Goal: Information Seeking & Learning: Learn about a topic

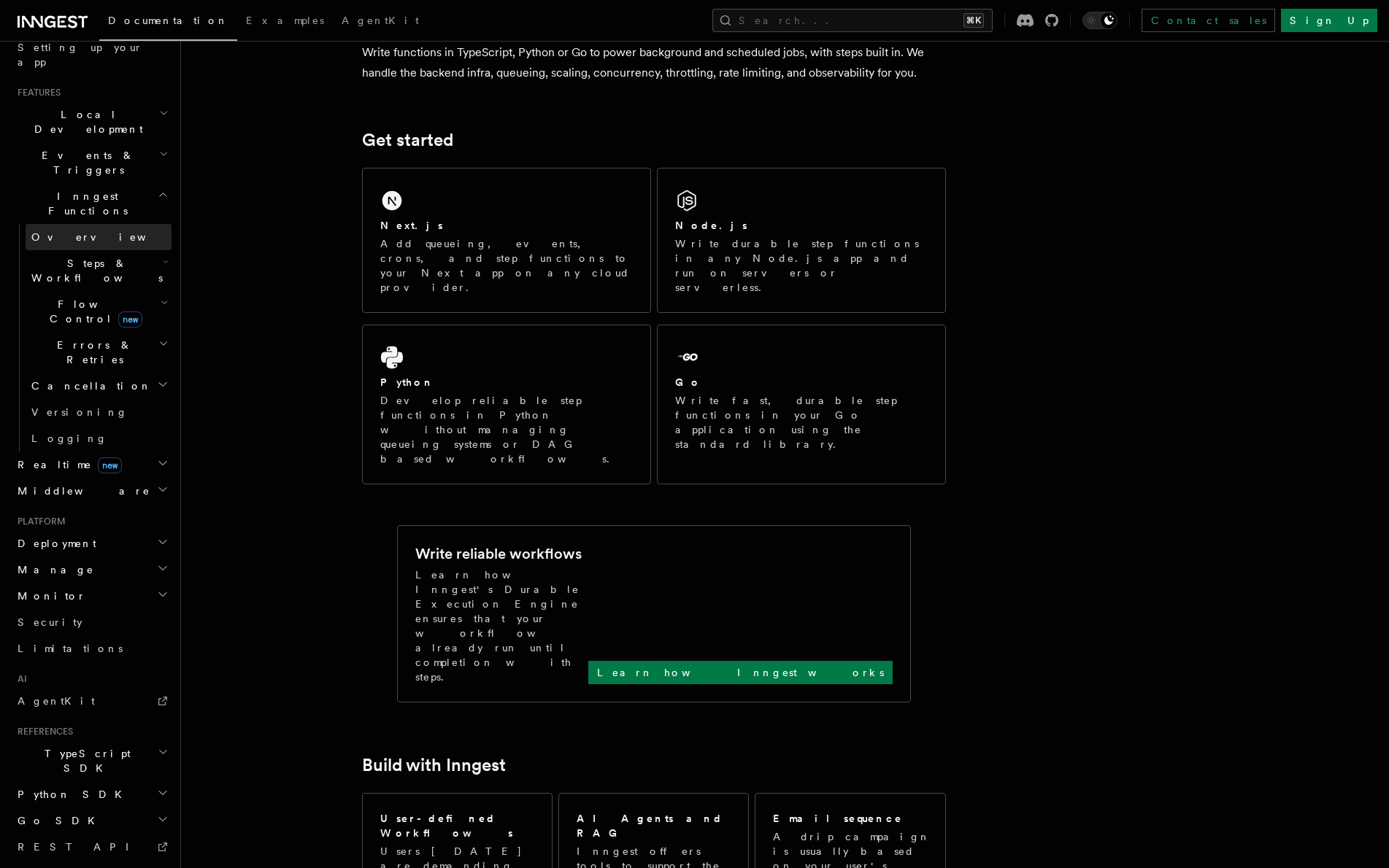
scroll to position [300, 0]
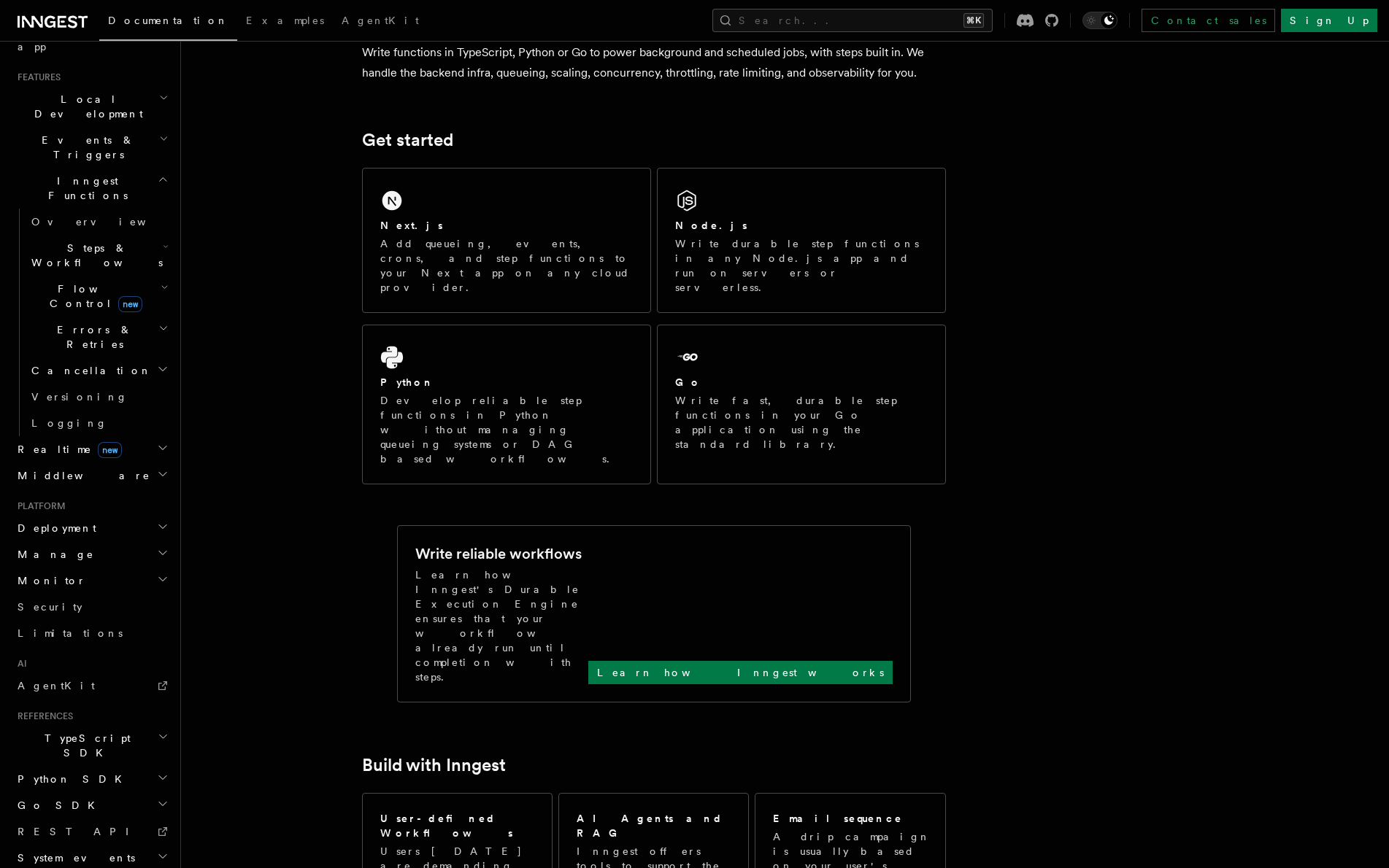
click at [118, 725] on h2 "TypeScript SDK" at bounding box center [92, 745] width 160 height 41
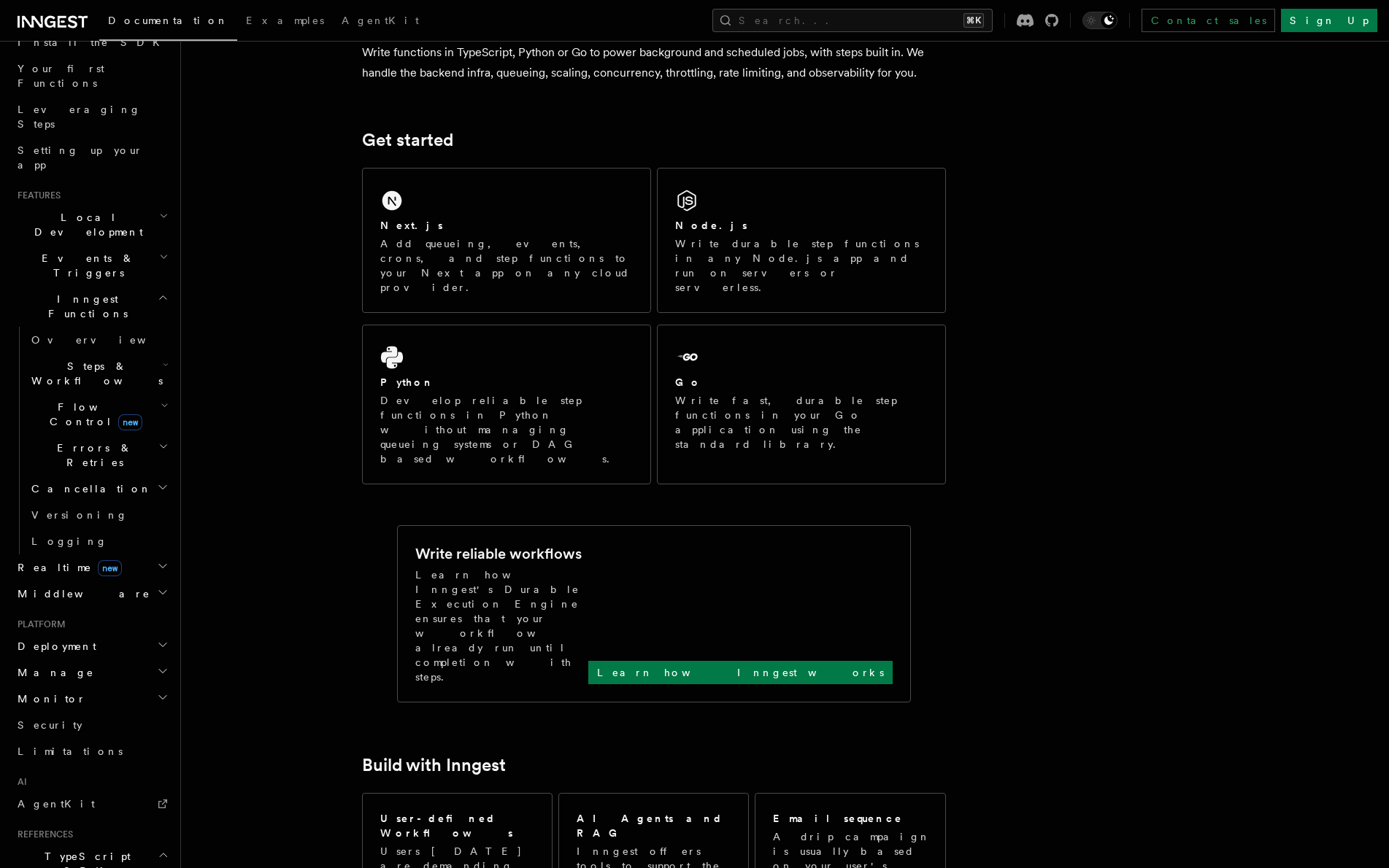
scroll to position [173, 0]
click at [74, 667] on h2 "Manage" at bounding box center [92, 680] width 160 height 26
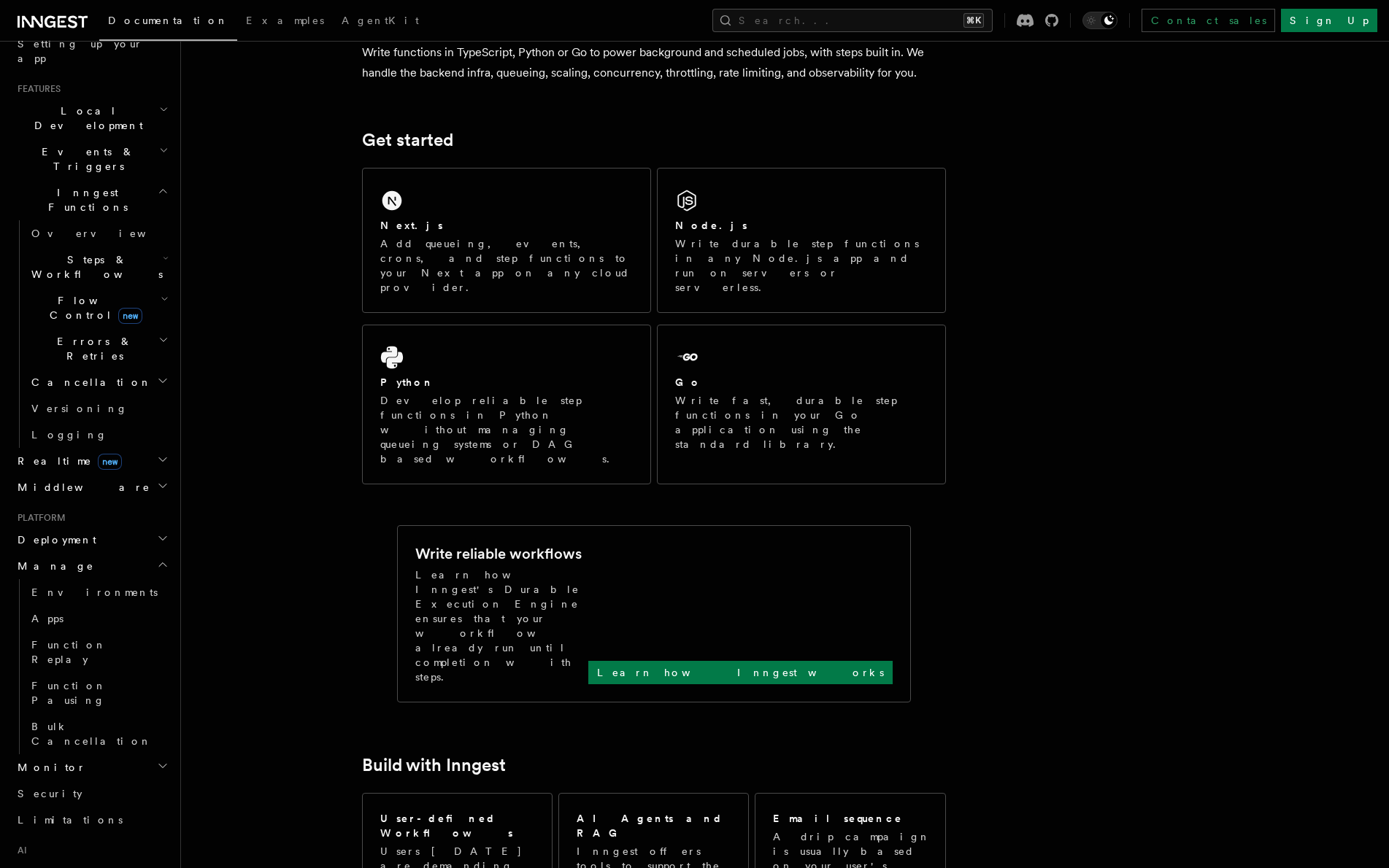
scroll to position [291, 0]
click at [51, 756] on span "Monitor" at bounding box center [49, 763] width 75 height 14
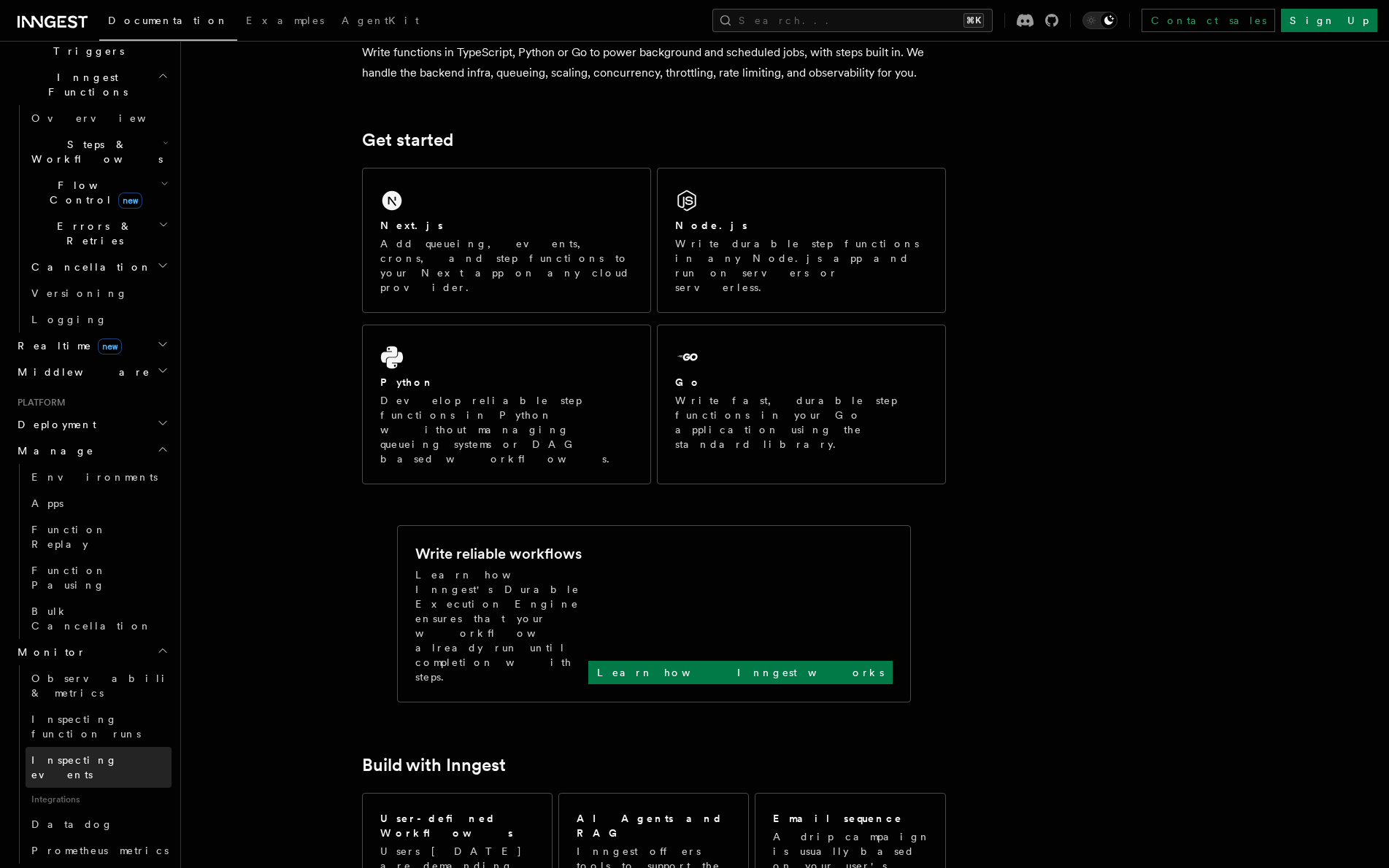
scroll to position [408, 0]
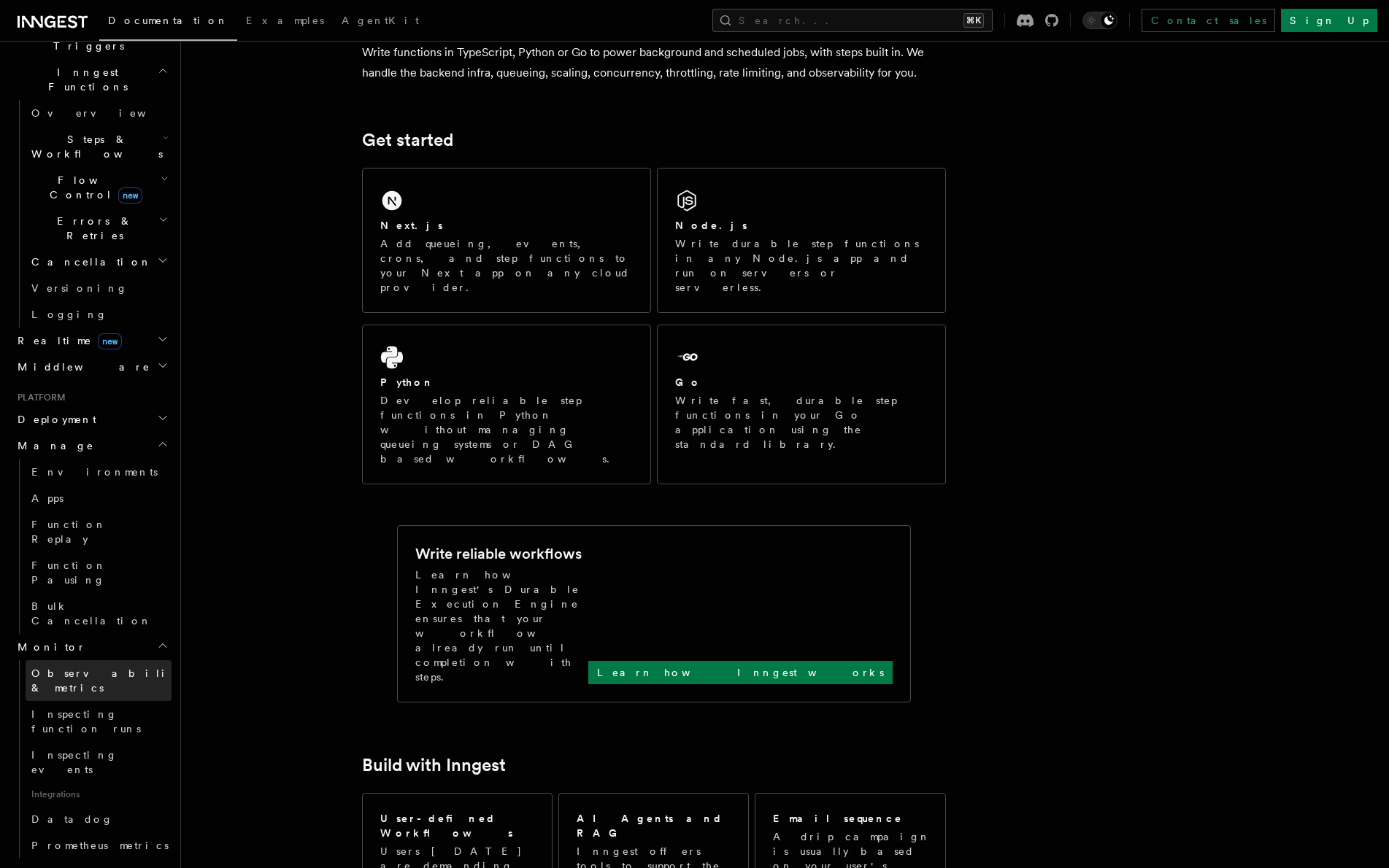
click at [77, 667] on span "Observability & metrics" at bounding box center [106, 680] width 150 height 26
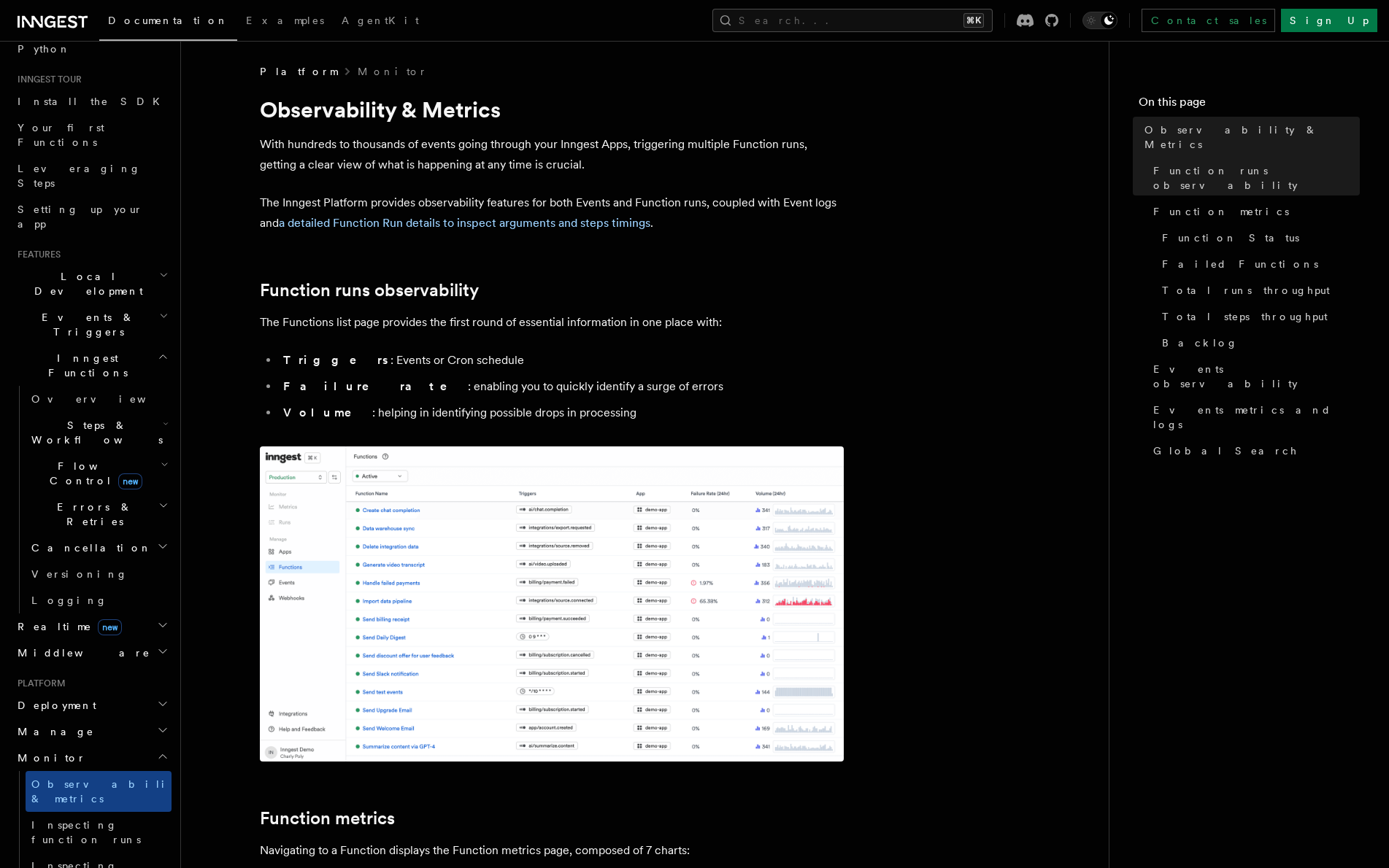
scroll to position [108, 0]
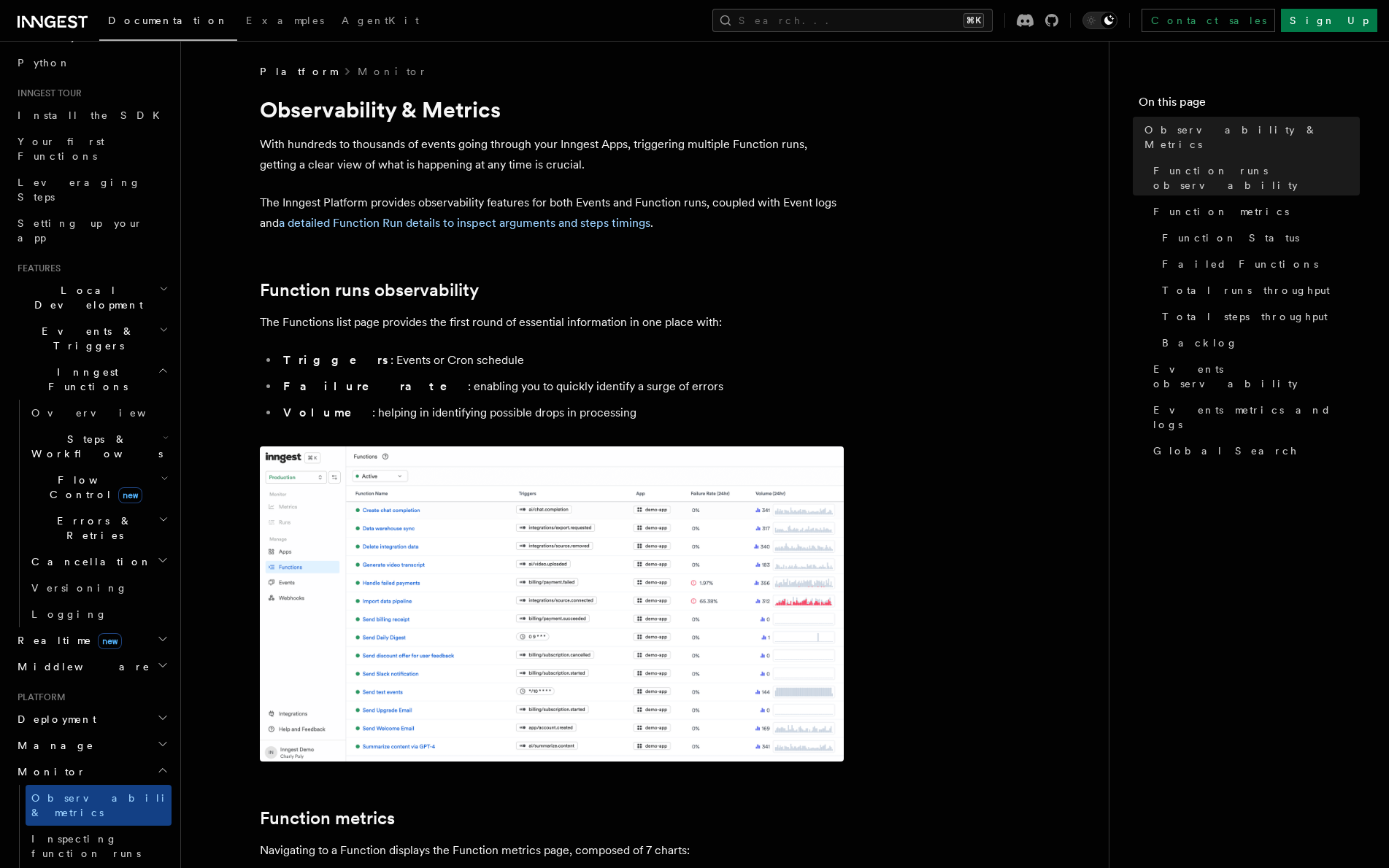
click at [116, 467] on h2 "Flow Control new" at bounding box center [99, 487] width 146 height 41
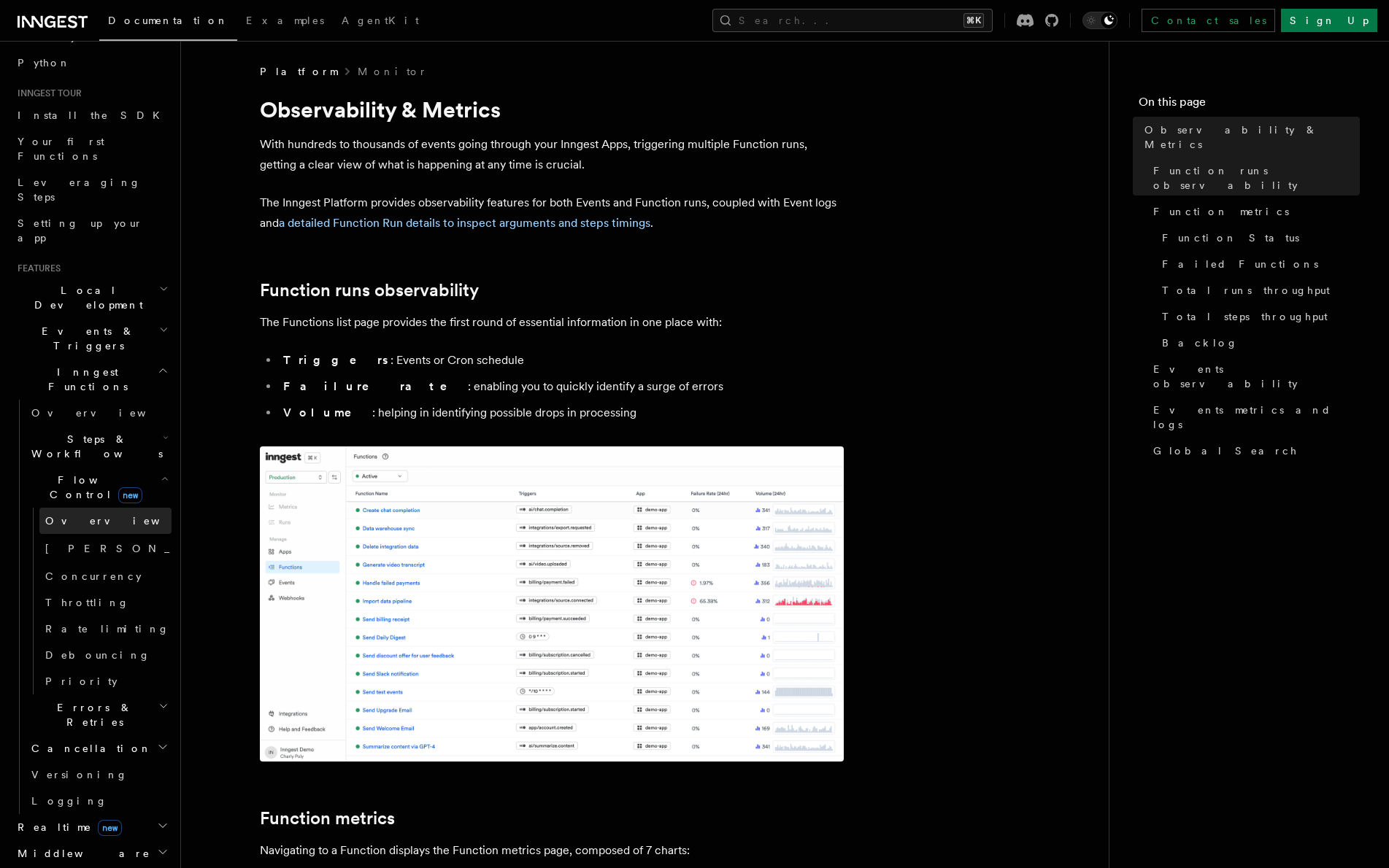
click at [92, 507] on link "Overview" at bounding box center [105, 520] width 132 height 26
